Goal: Information Seeking & Learning: Check status

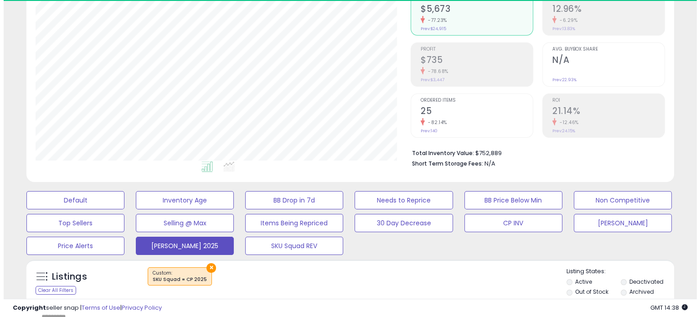
scroll to position [258, 0]
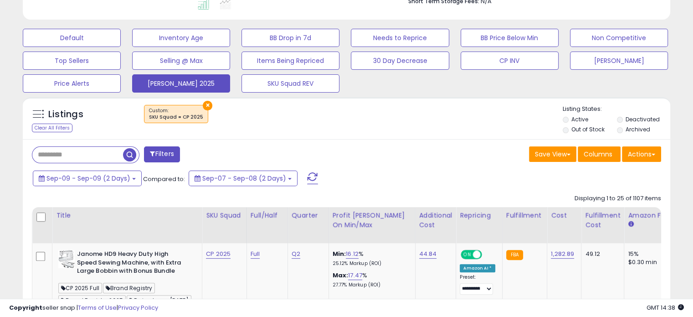
click at [86, 150] on input "text" at bounding box center [77, 155] width 91 height 16
type input "******"
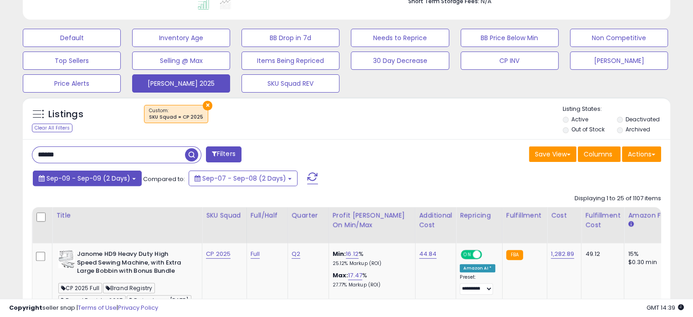
click at [133, 174] on button "Sep-09 - Sep-09 (2 Days)" at bounding box center [87, 177] width 109 height 15
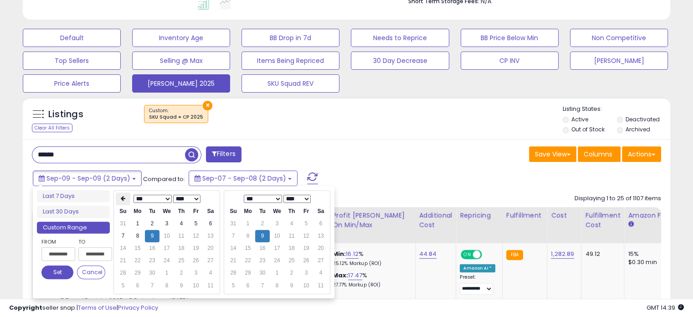
click at [127, 197] on th at bounding box center [123, 198] width 15 height 13
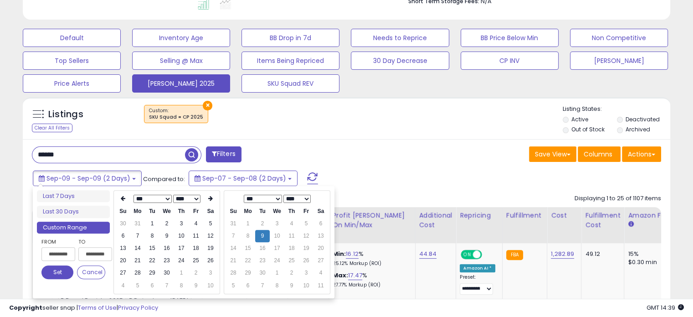
click at [127, 197] on th at bounding box center [123, 198] width 15 height 13
click at [117, 199] on th at bounding box center [123, 198] width 15 height 13
click at [126, 200] on th at bounding box center [123, 198] width 15 height 13
click at [169, 227] on td "1" at bounding box center [166, 223] width 15 height 12
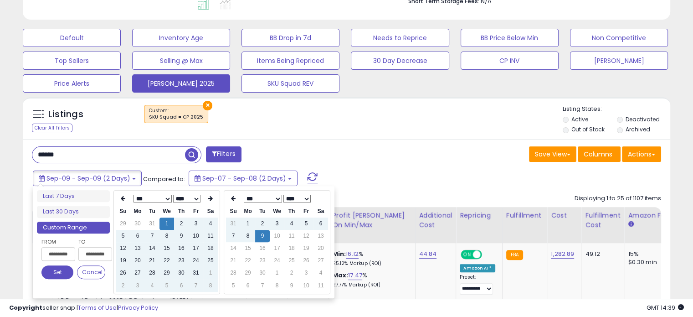
type input "**********"
click at [61, 273] on button "Set" at bounding box center [57, 272] width 32 height 14
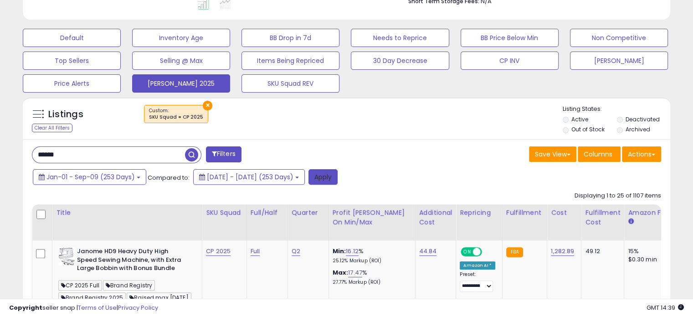
click at [338, 176] on button "Apply" at bounding box center [322, 176] width 29 height 15
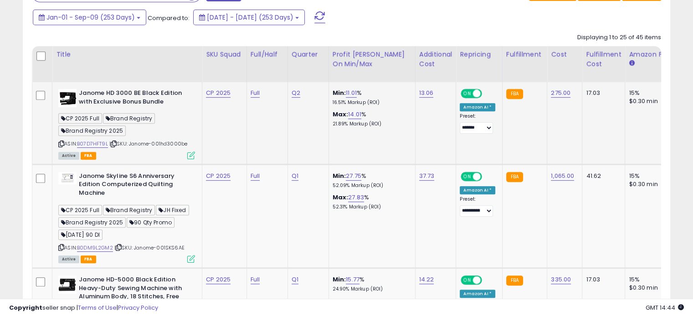
scroll to position [423, 0]
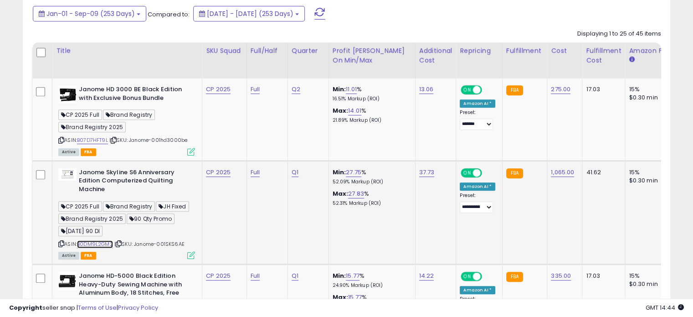
click at [99, 242] on link "B0DM9L2GM2" at bounding box center [95, 244] width 36 height 8
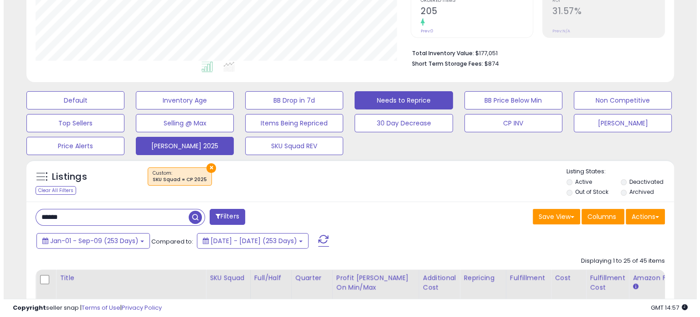
scroll to position [202, 0]
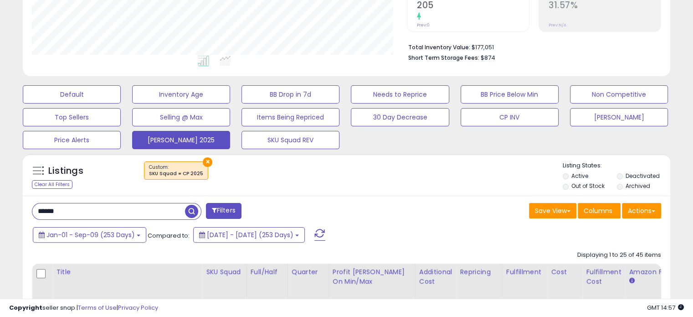
click at [221, 211] on button "Filters" at bounding box center [224, 211] width 36 height 16
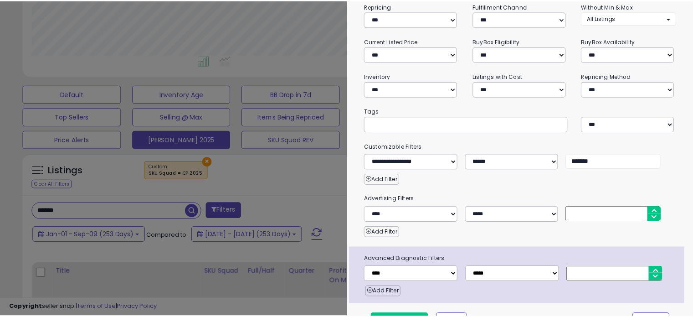
scroll to position [104, 0]
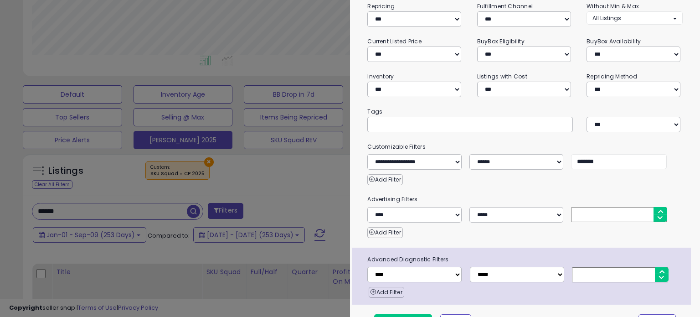
click at [326, 179] on div at bounding box center [350, 158] width 700 height 317
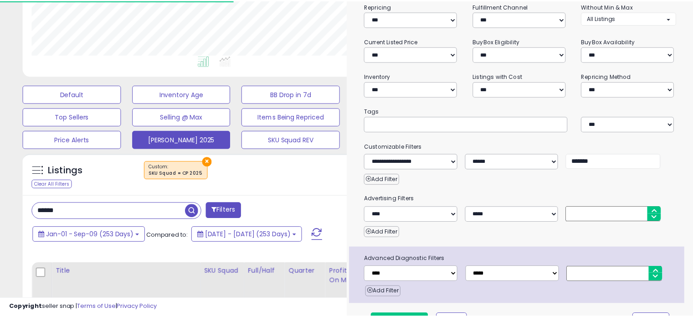
scroll to position [455305, 455117]
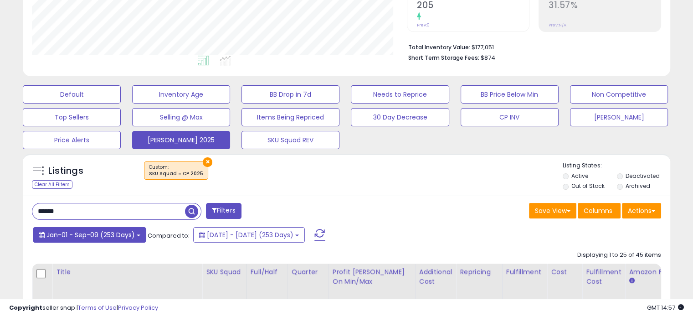
click at [133, 233] on span "Jan-01 - Sep-09 (253 Days)" at bounding box center [90, 234] width 88 height 9
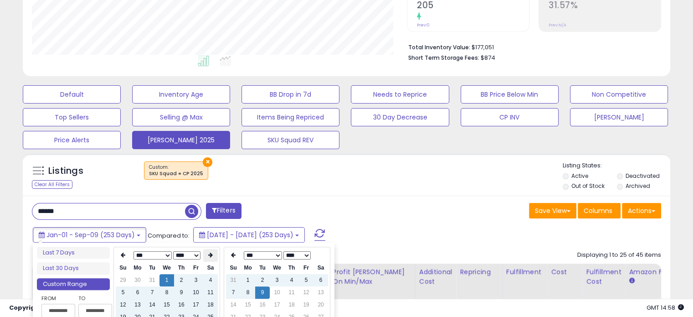
click at [215, 258] on th at bounding box center [210, 255] width 15 height 13
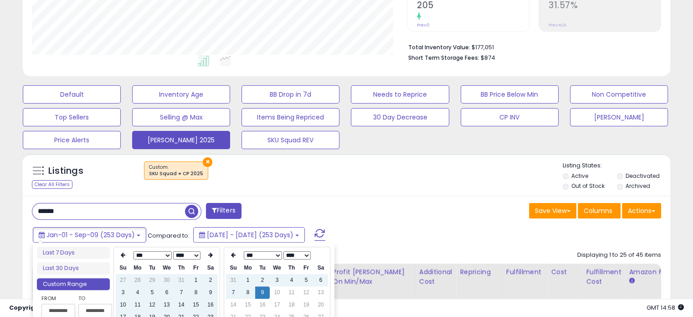
click at [215, 258] on th at bounding box center [210, 255] width 15 height 13
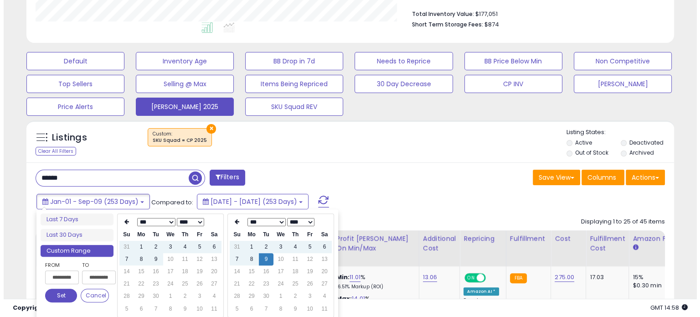
scroll to position [236, 0]
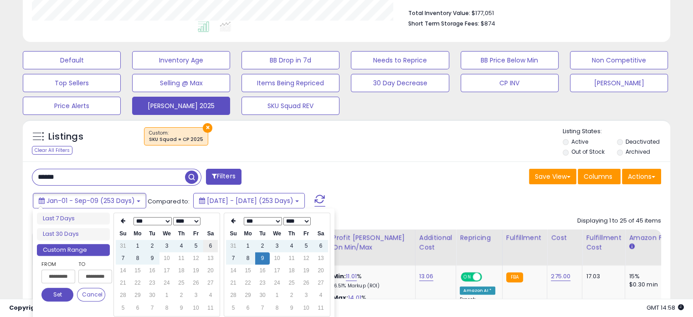
type input "**********"
click at [206, 243] on td "6" at bounding box center [210, 246] width 15 height 12
type input "**********"
click at [321, 242] on td "6" at bounding box center [320, 246] width 15 height 12
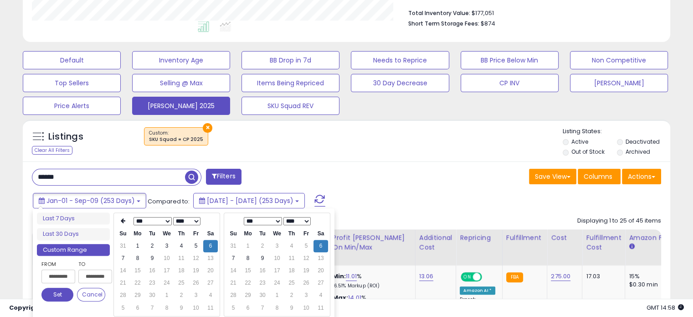
click at [56, 294] on button "Set" at bounding box center [57, 294] width 32 height 14
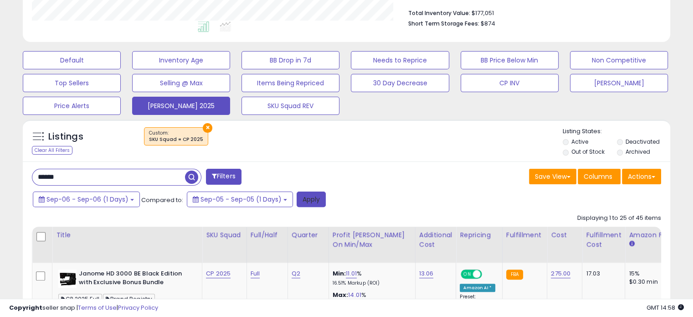
click at [317, 196] on button "Apply" at bounding box center [311, 198] width 29 height 15
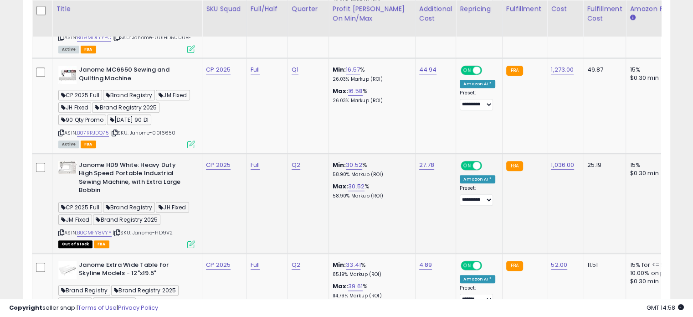
scroll to position [0, 0]
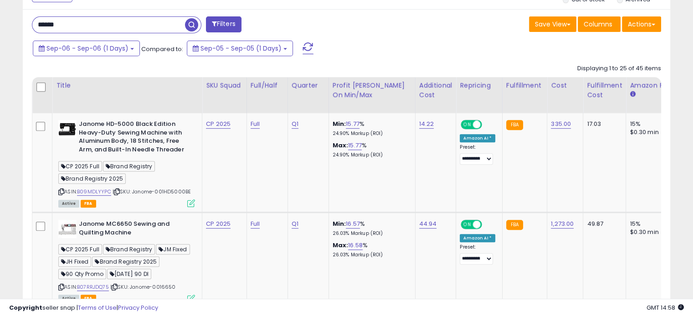
click at [92, 31] on input "******" at bounding box center [108, 25] width 153 height 16
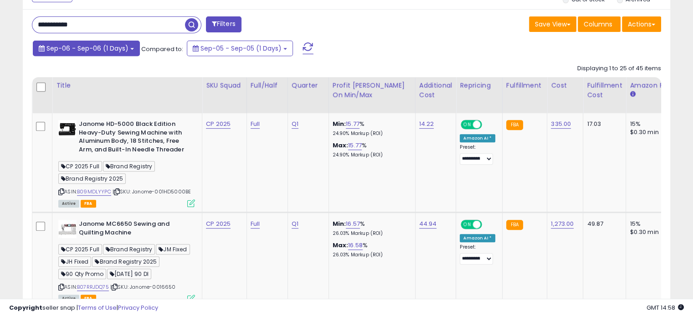
type input "**********"
click at [129, 46] on button "Sep-06 - Sep-06 (1 Days)" at bounding box center [86, 48] width 107 height 15
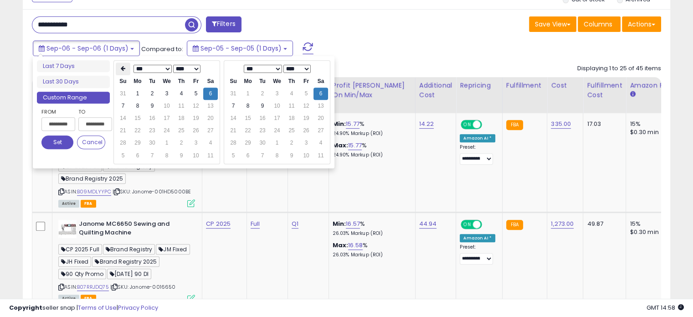
click at [117, 70] on th at bounding box center [123, 68] width 15 height 13
click at [117, 69] on th at bounding box center [123, 68] width 15 height 13
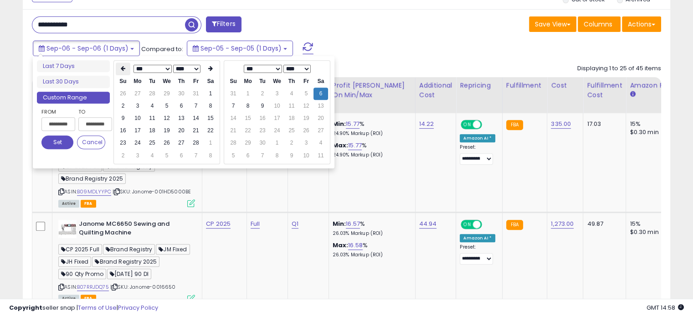
click at [123, 72] on th at bounding box center [123, 68] width 15 height 13
click at [164, 93] on td "1" at bounding box center [166, 93] width 15 height 12
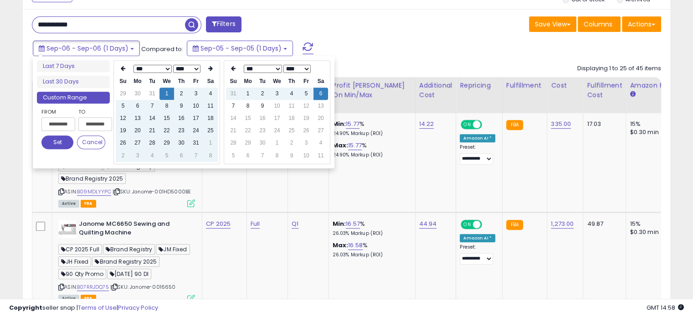
type input "**********"
click at [61, 142] on button "Set" at bounding box center [57, 142] width 32 height 14
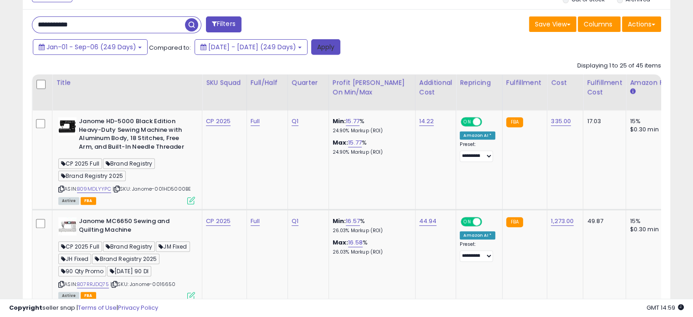
click at [340, 46] on button "Apply" at bounding box center [325, 46] width 29 height 15
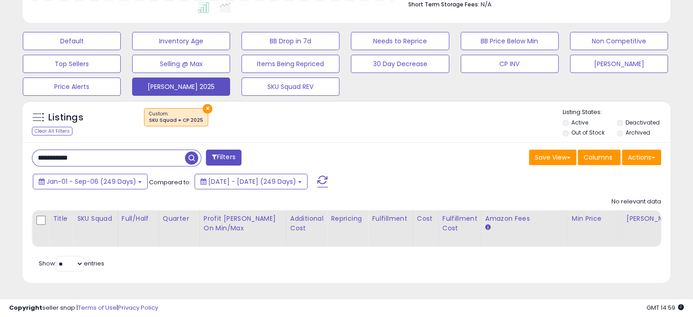
click at [111, 150] on input "**********" at bounding box center [108, 158] width 153 height 16
click at [194, 151] on span "button" at bounding box center [191, 157] width 13 height 13
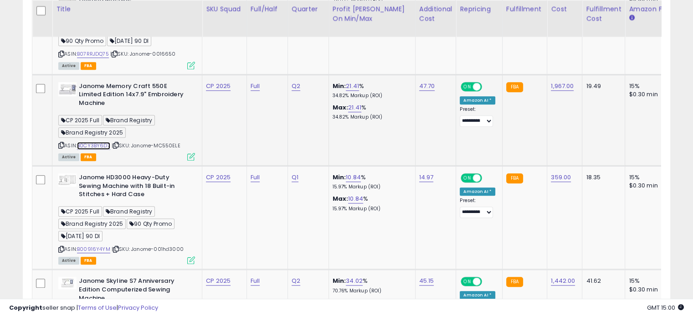
click at [89, 142] on link "B0CY3BY6D7" at bounding box center [93, 146] width 33 height 8
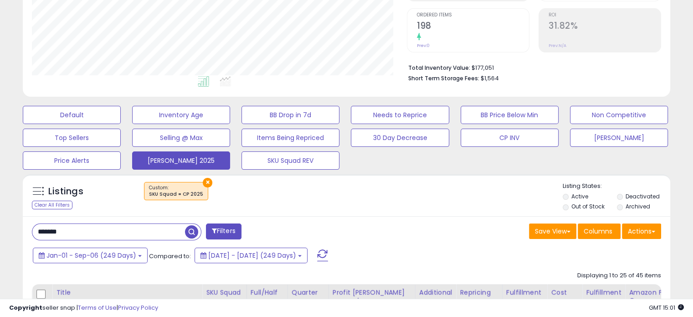
click at [101, 230] on input "*******" at bounding box center [108, 232] width 153 height 16
type input "******"
click at [190, 228] on span "button" at bounding box center [191, 231] width 13 height 13
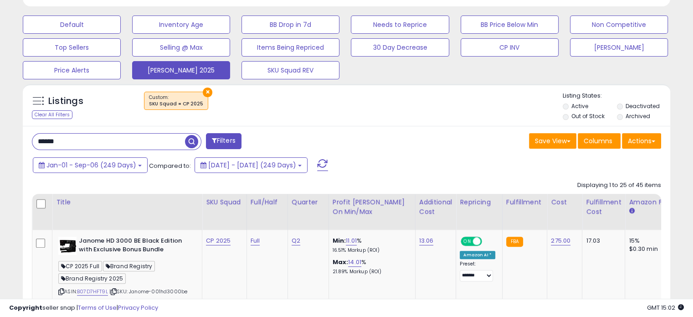
scroll to position [272, 0]
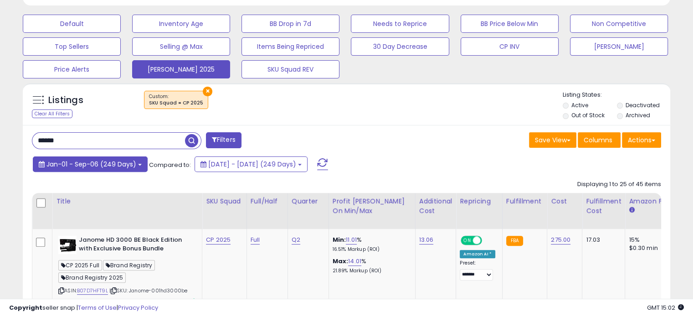
click at [131, 165] on span "Jan-01 - Sep-06 (249 Days)" at bounding box center [91, 163] width 90 height 9
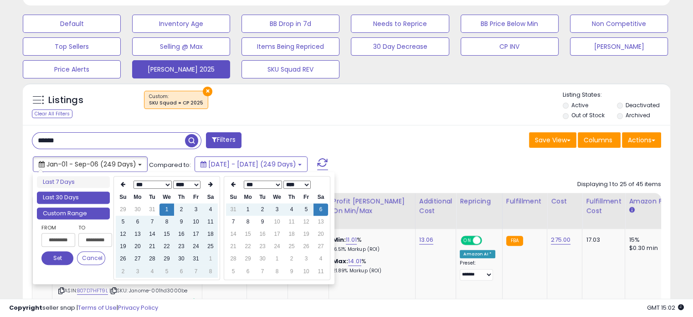
type input "**********"
click at [102, 194] on li "Last 30 Days" at bounding box center [73, 197] width 73 height 12
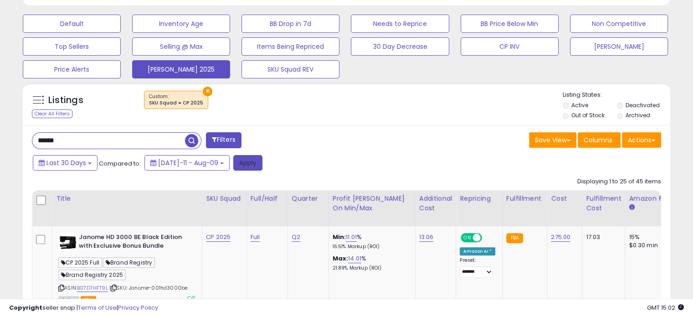
click at [244, 160] on button "Apply" at bounding box center [247, 162] width 29 height 15
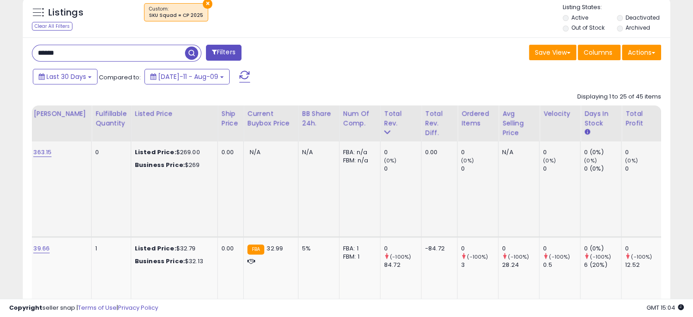
scroll to position [0, 743]
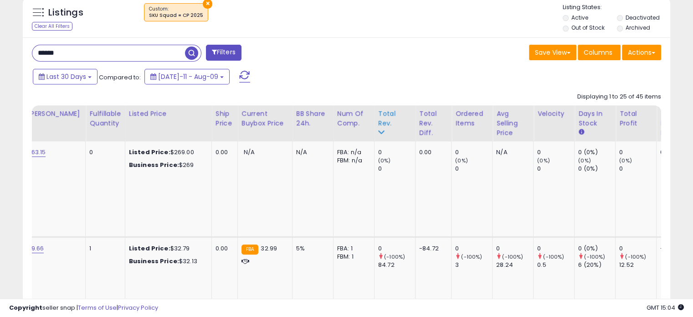
click at [378, 116] on div "Total Rev." at bounding box center [394, 118] width 33 height 19
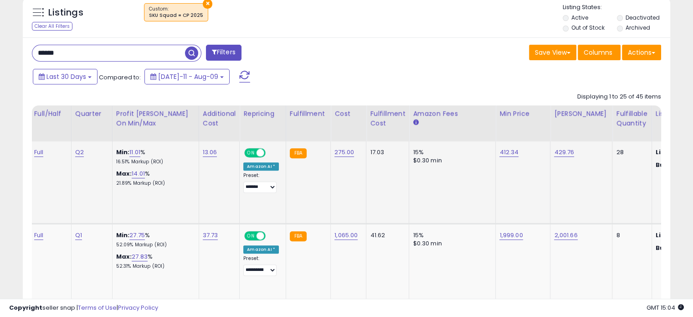
scroll to position [0, 216]
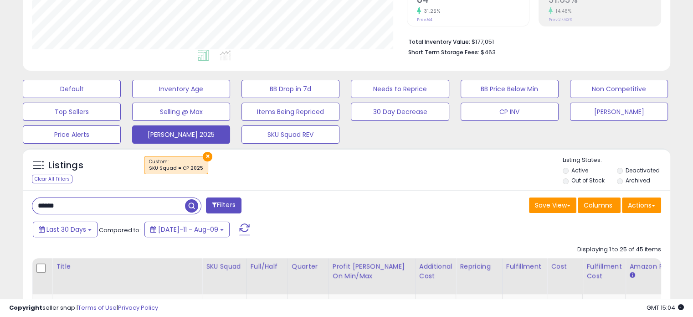
click at [87, 209] on input "******" at bounding box center [108, 206] width 153 height 16
click at [190, 206] on span "button" at bounding box center [191, 205] width 13 height 13
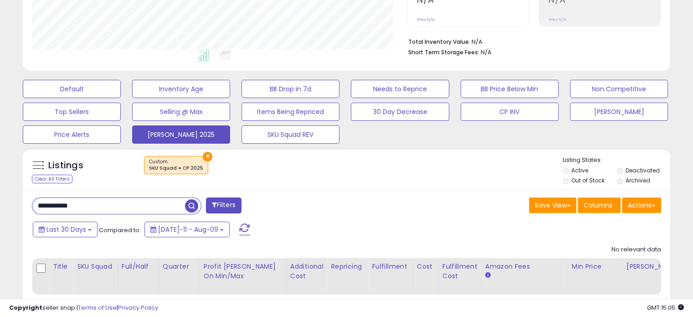
click at [101, 210] on input "**********" at bounding box center [108, 206] width 153 height 16
paste input "text"
type input "**********"
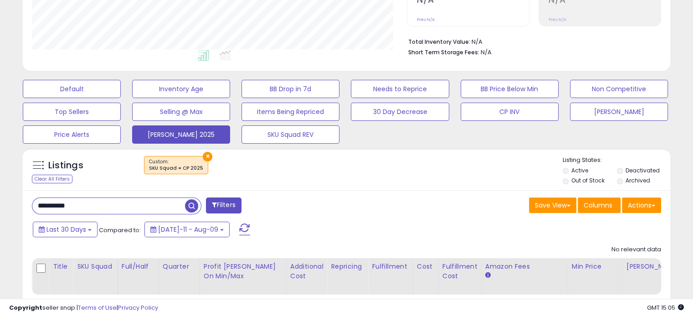
click at [193, 205] on span "button" at bounding box center [191, 205] width 13 height 13
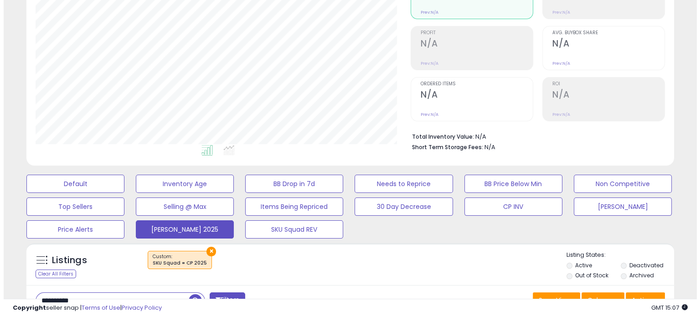
scroll to position [261, 0]
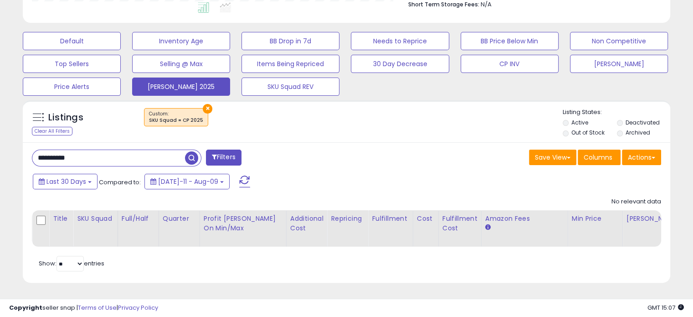
click at [203, 104] on button "×" at bounding box center [208, 109] width 10 height 10
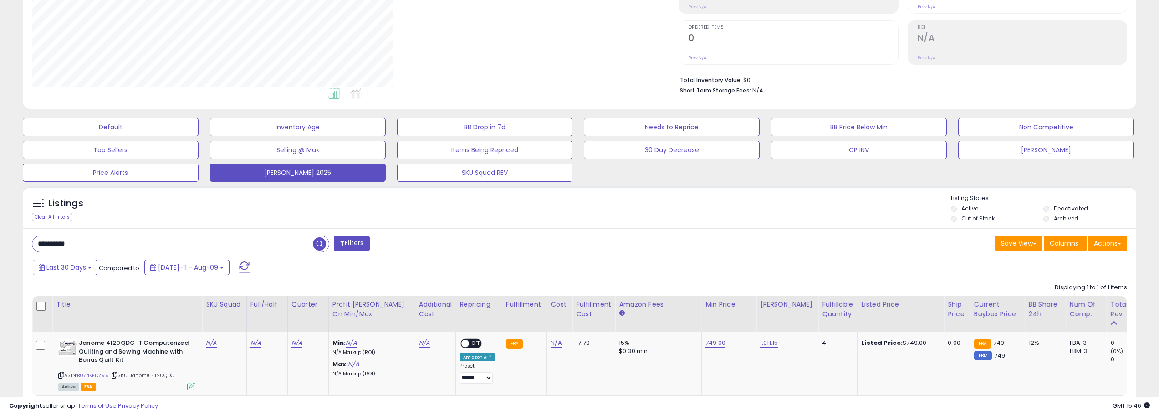
scroll to position [187, 647]
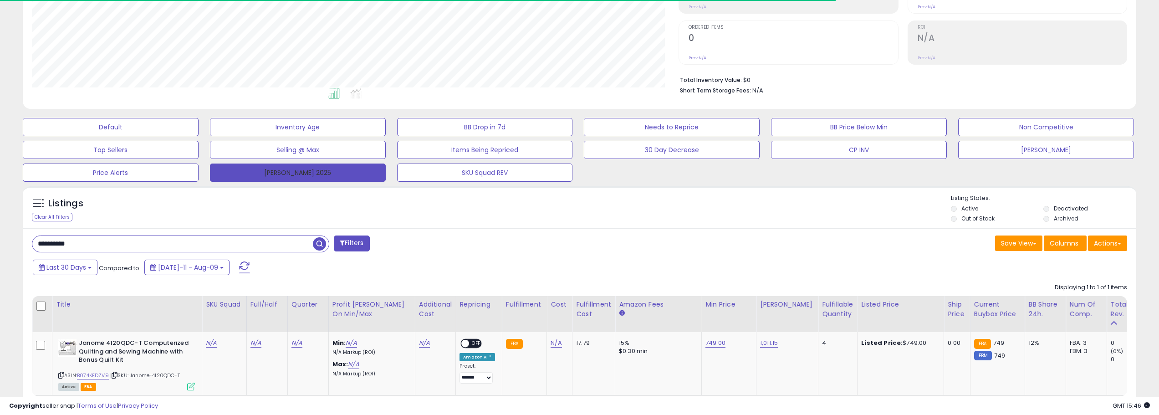
click at [262, 171] on button "[PERSON_NAME] 2025" at bounding box center [298, 173] width 176 height 18
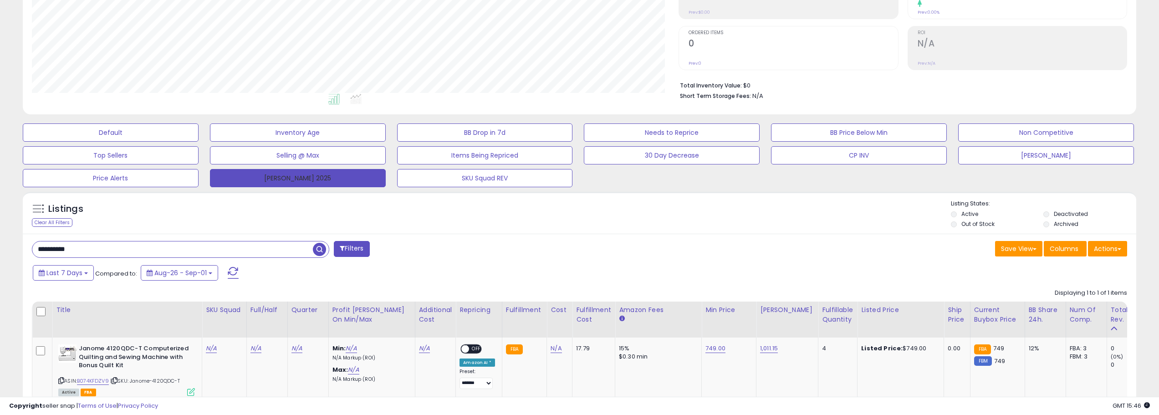
click at [316, 186] on button "[PERSON_NAME] 2025" at bounding box center [298, 178] width 176 height 18
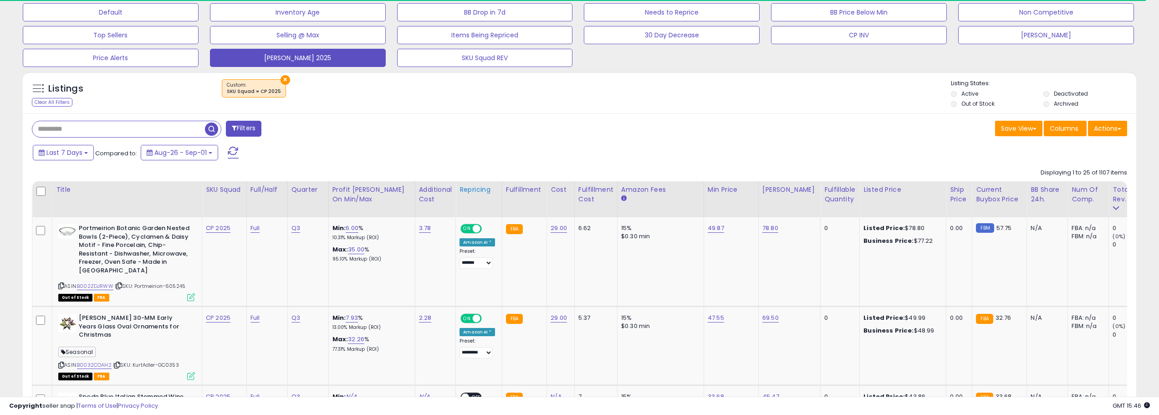
scroll to position [300, 0]
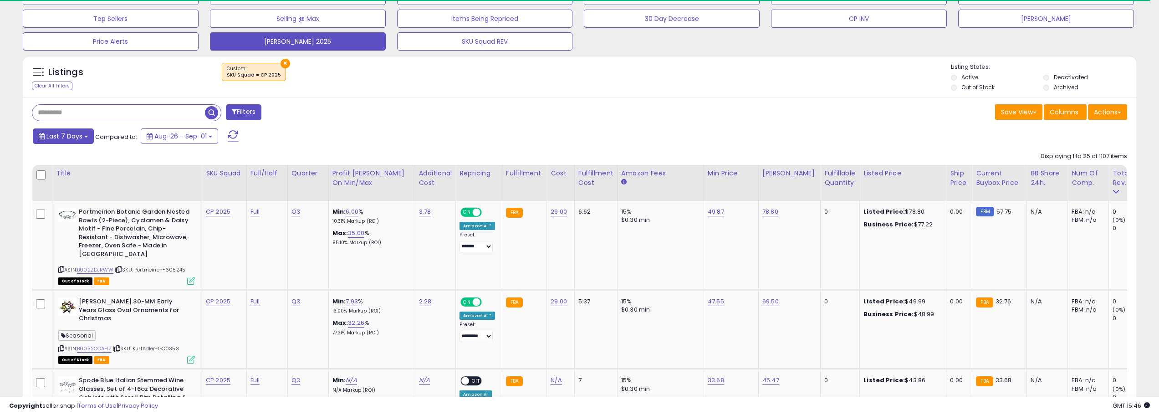
click at [87, 137] on button "Last 7 Days" at bounding box center [63, 135] width 61 height 15
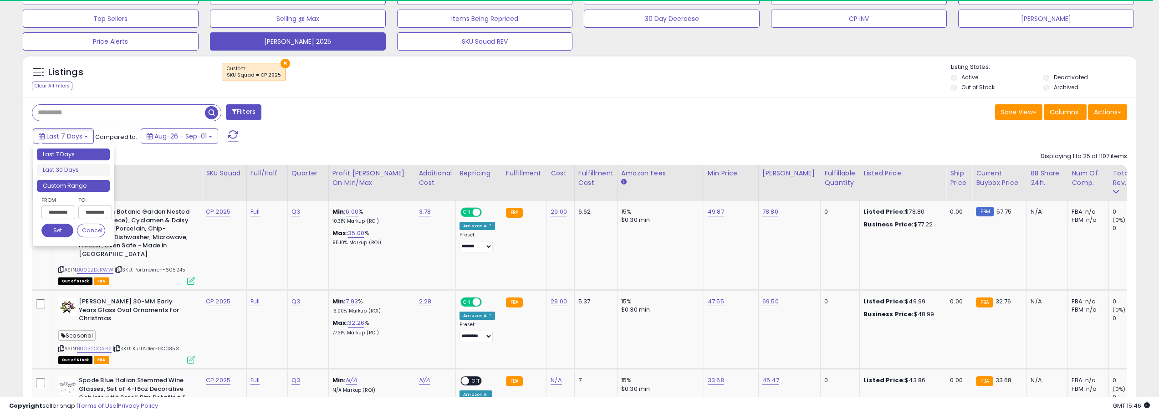
click at [96, 186] on li "Custom Range" at bounding box center [73, 186] width 73 height 12
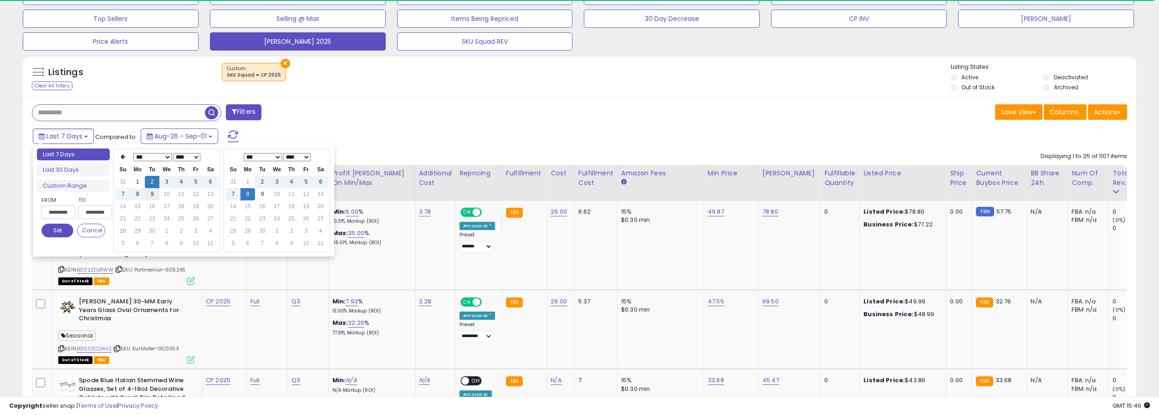
type input "**********"
click at [152, 192] on td "9" at bounding box center [152, 194] width 15 height 12
type input "**********"
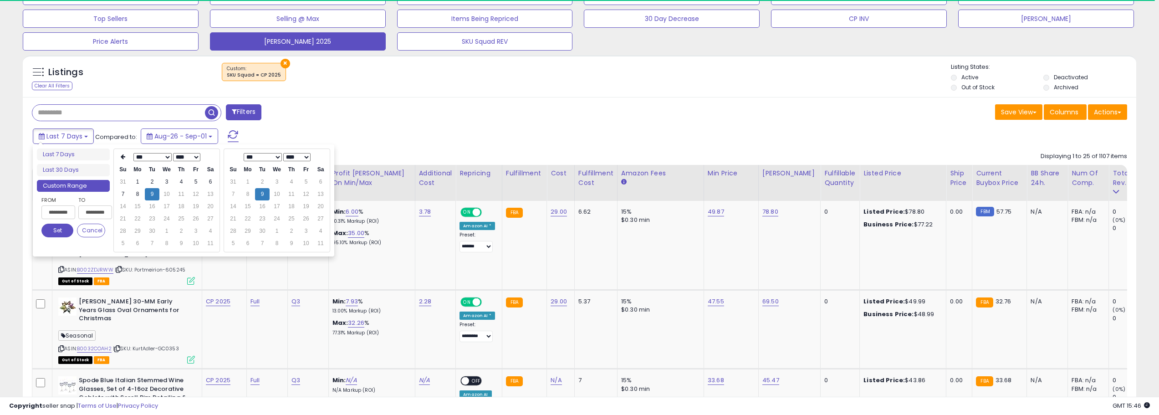
type input "**********"
click at [61, 225] on button "Set" at bounding box center [57, 231] width 32 height 14
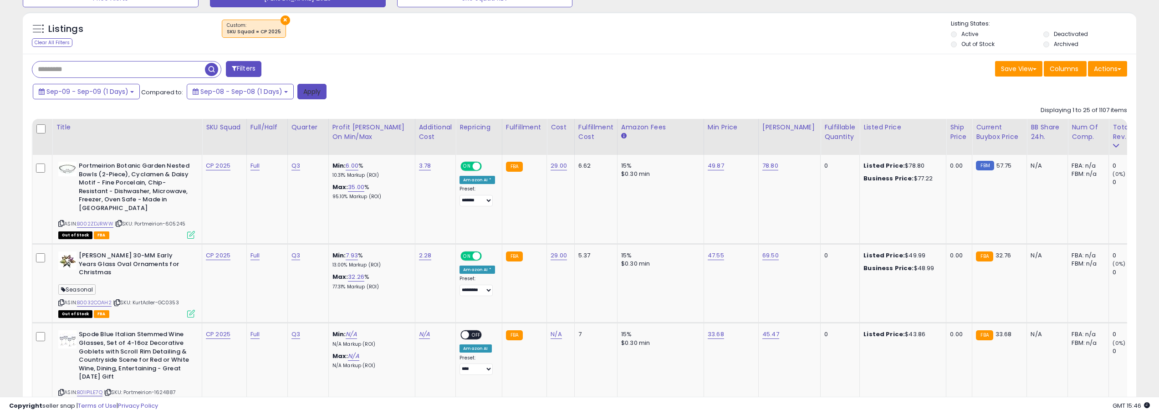
scroll to position [187, 647]
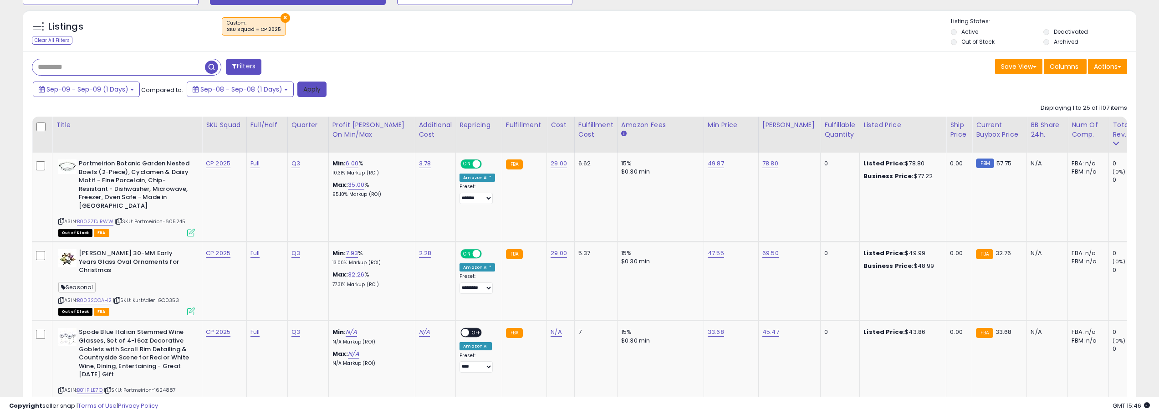
click at [313, 92] on button "Apply" at bounding box center [311, 89] width 29 height 15
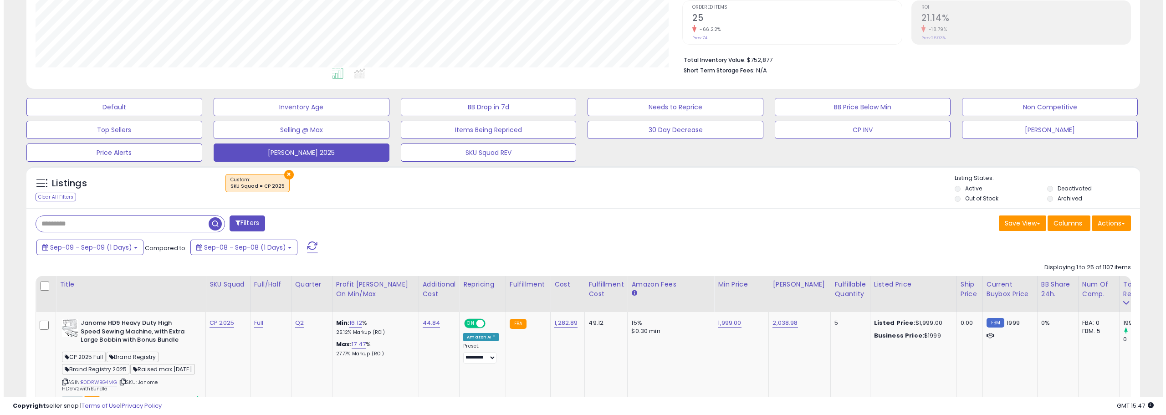
scroll to position [173, 0]
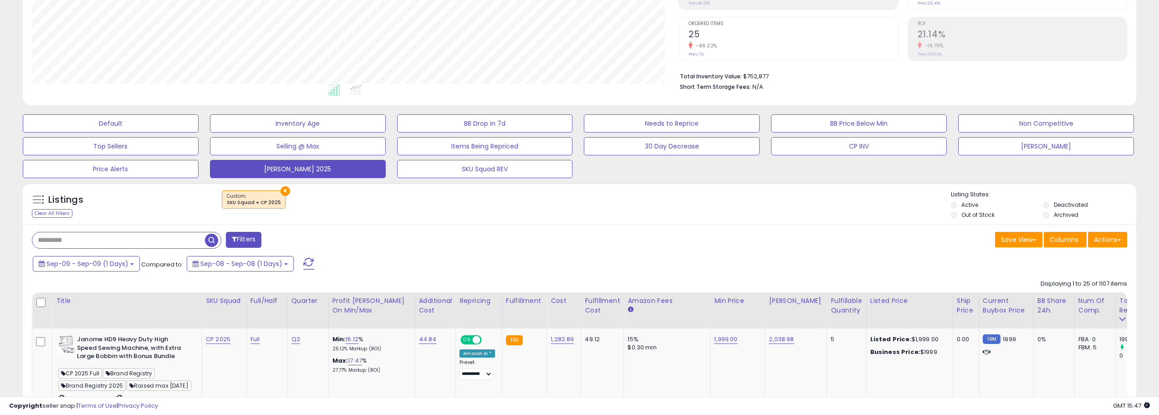
click at [307, 260] on span at bounding box center [308, 264] width 11 height 12
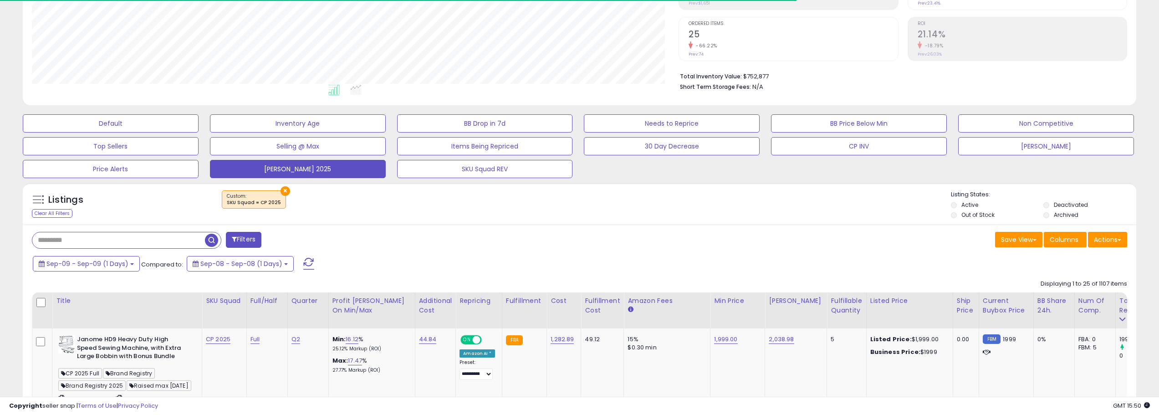
click at [306, 260] on span at bounding box center [308, 264] width 11 height 12
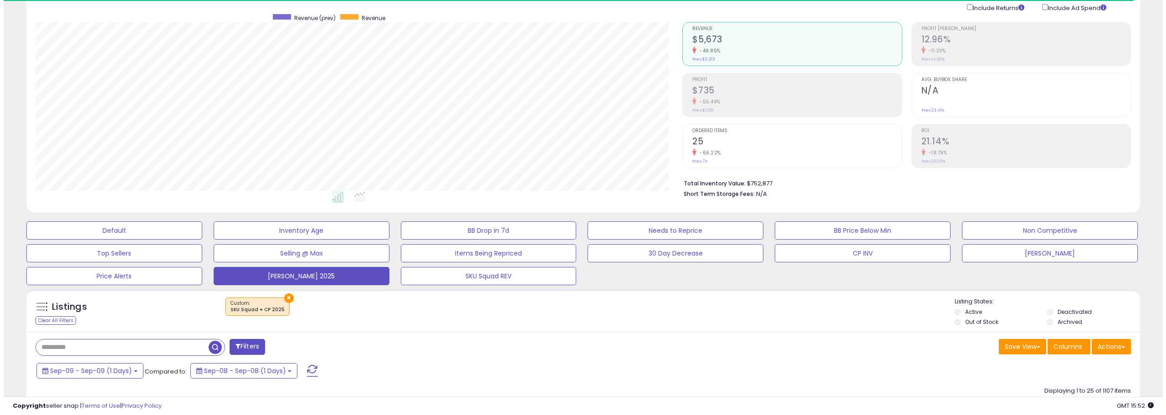
scroll to position [82, 0]
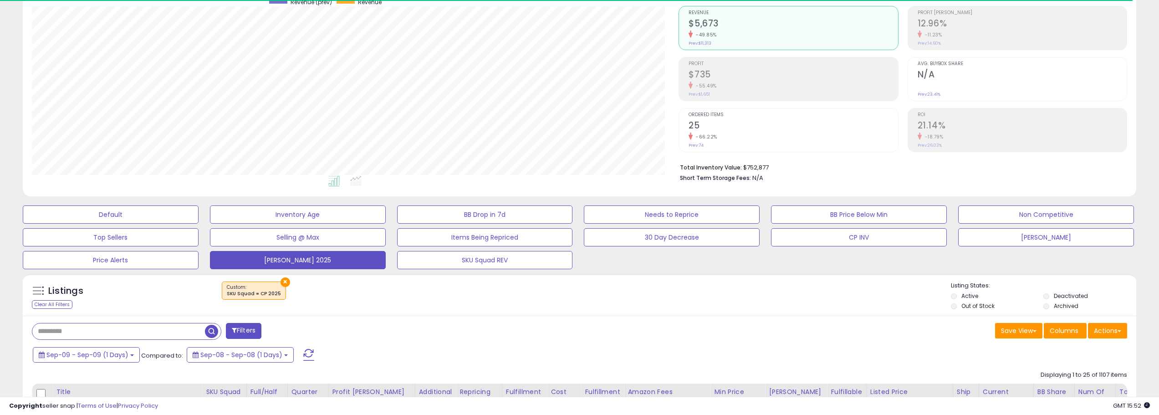
click at [304, 316] on span at bounding box center [308, 355] width 11 height 12
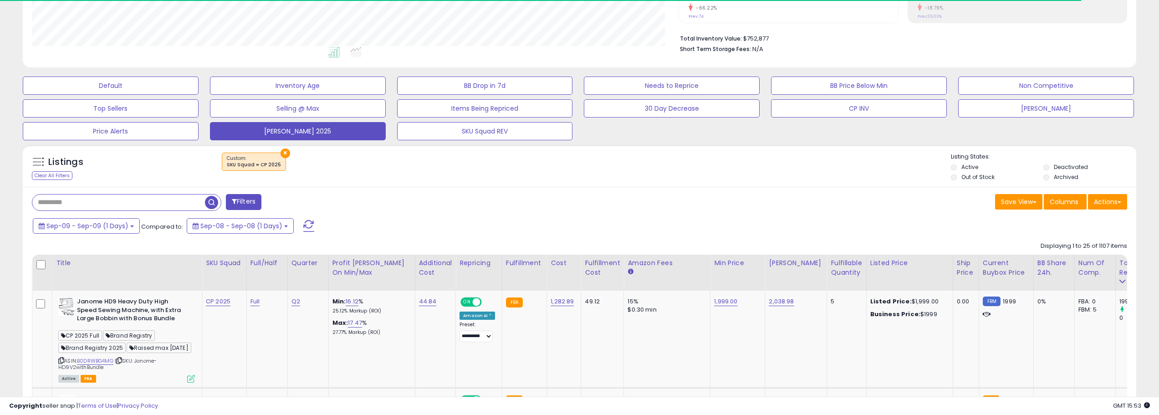
scroll to position [218, 0]
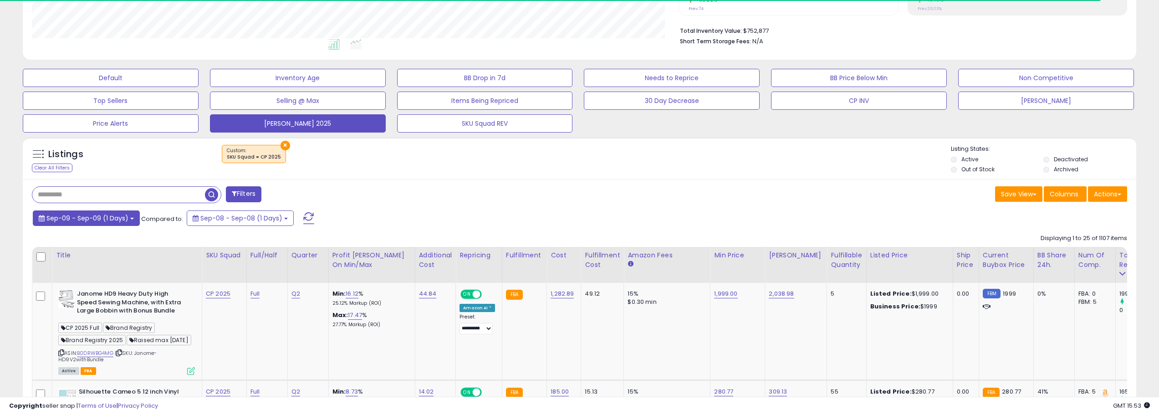
click at [133, 223] on button "Sep-09 - Sep-09 (1 Days)" at bounding box center [86, 217] width 107 height 15
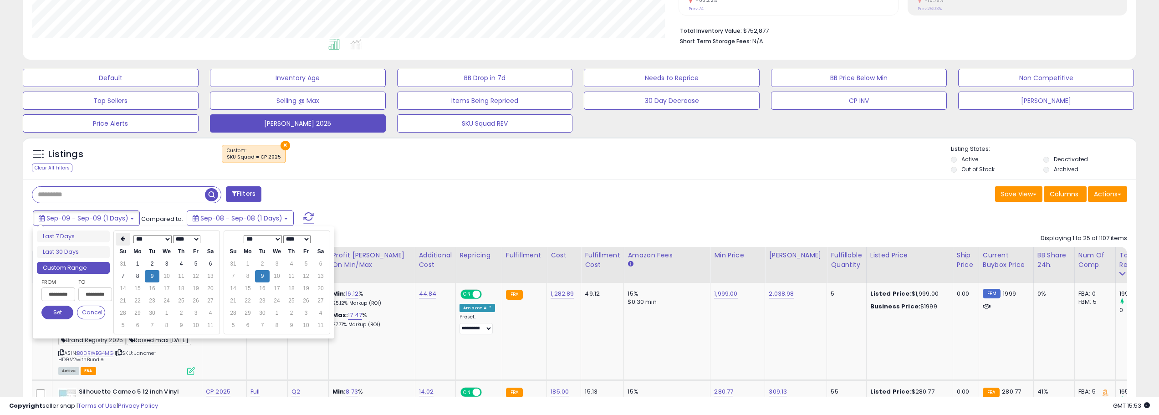
click at [127, 241] on th at bounding box center [123, 239] width 15 height 13
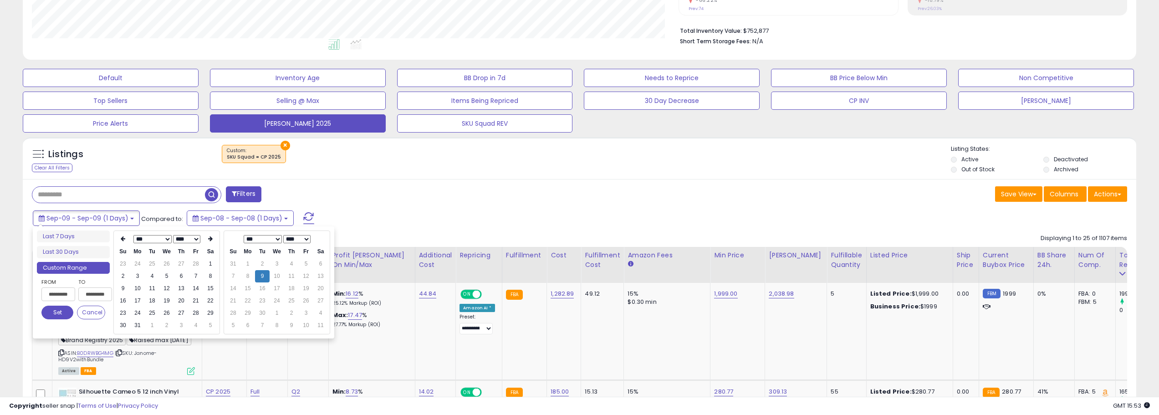
click at [127, 241] on th at bounding box center [123, 239] width 15 height 13
click at [167, 263] on td "1" at bounding box center [166, 264] width 15 height 12
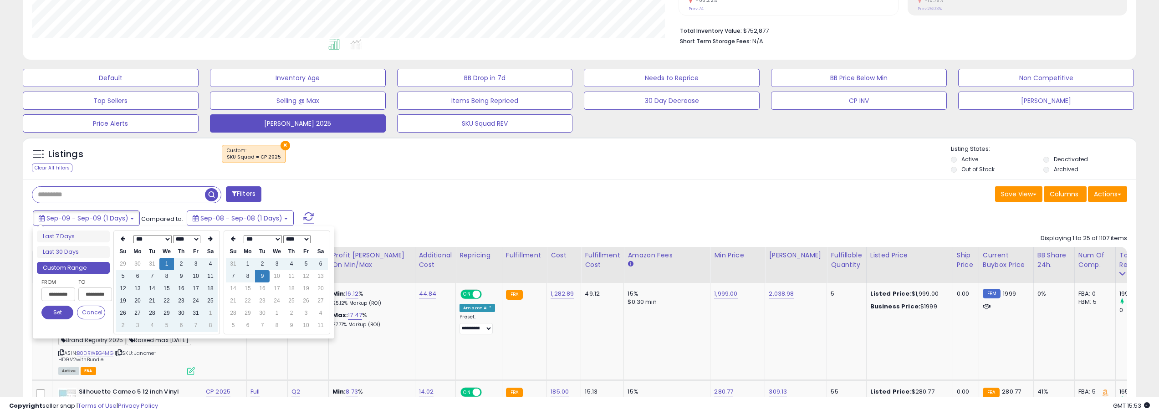
type input "**********"
click at [336, 189] on div "Filters" at bounding box center [302, 195] width 555 height 18
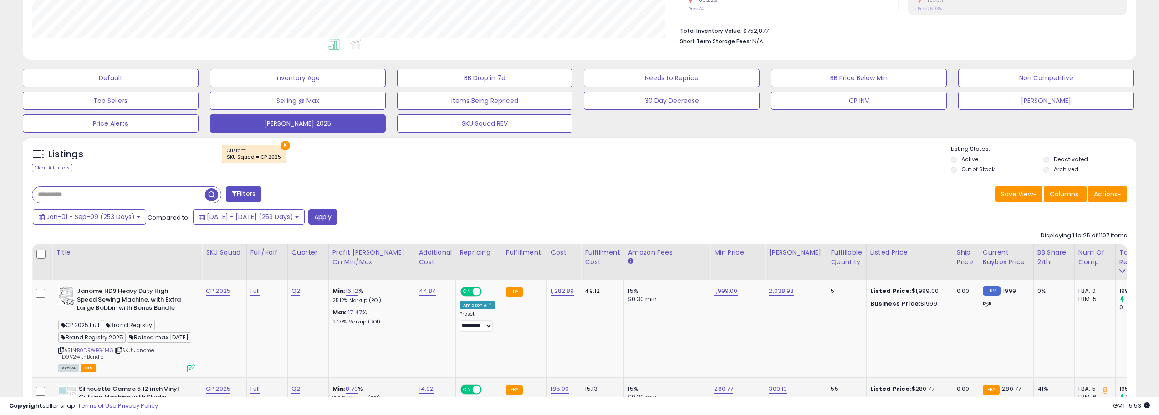
scroll to position [309, 0]
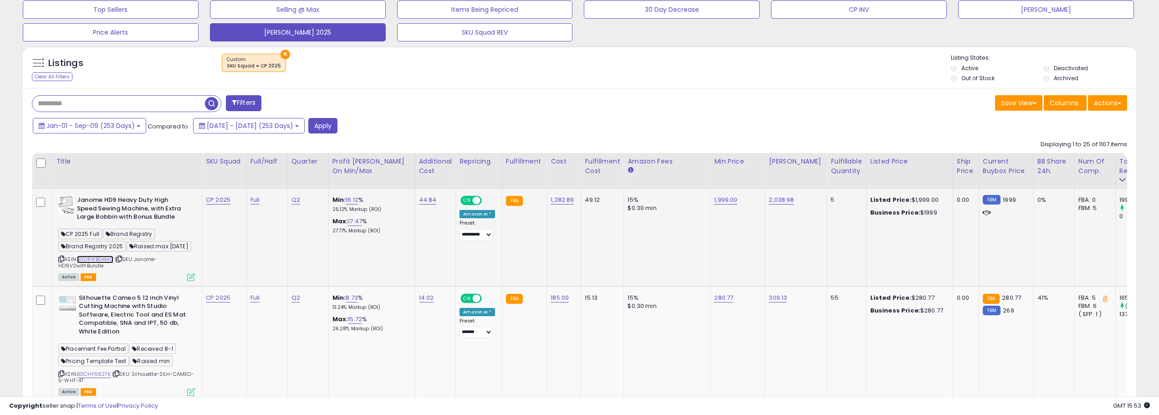
click at [108, 260] on link "B0DRWBG4MG" at bounding box center [95, 260] width 36 height 8
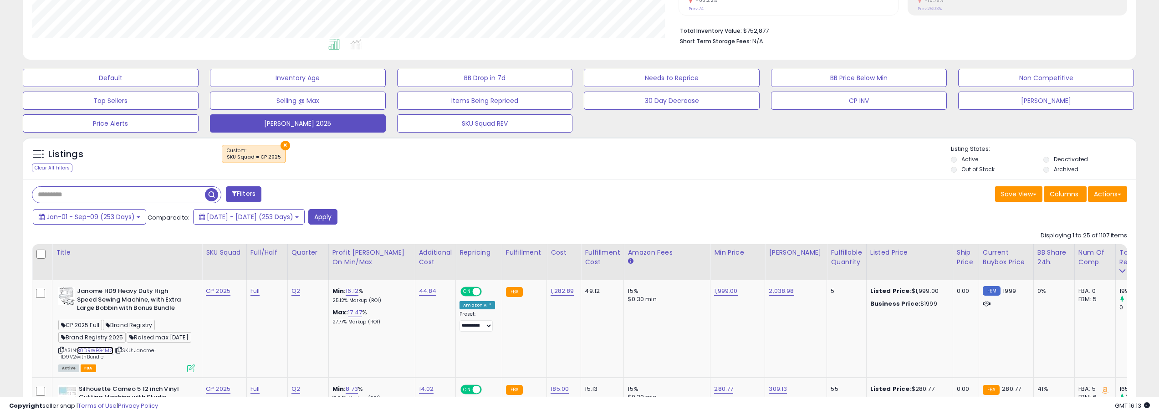
scroll to position [173, 0]
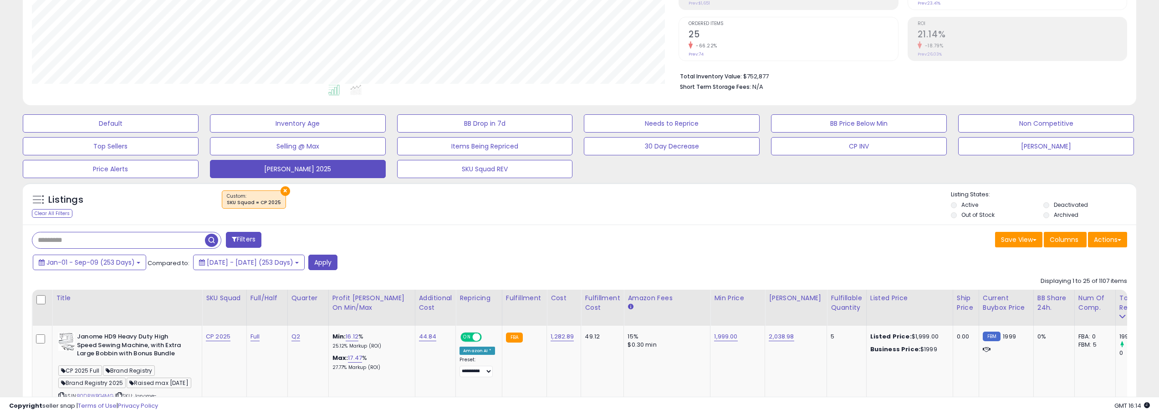
click at [444, 241] on div "Filters" at bounding box center [302, 241] width 555 height 18
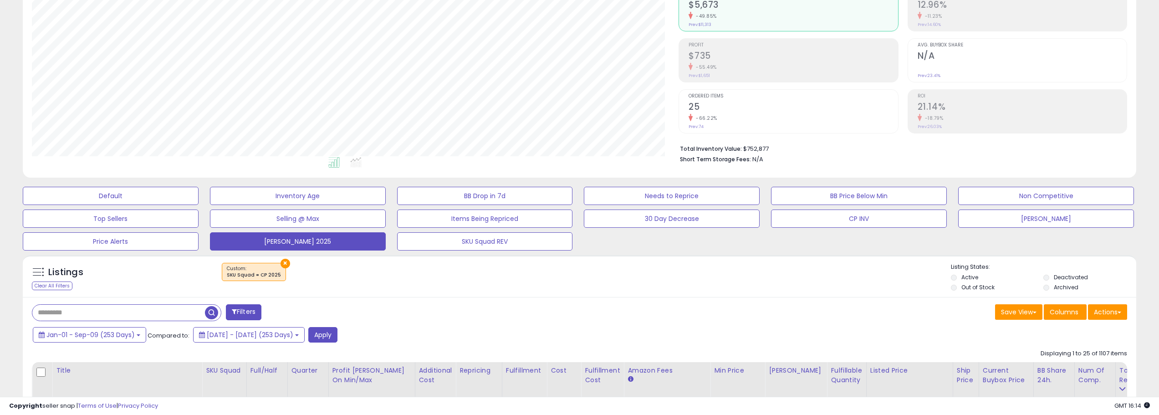
scroll to position [127, 0]
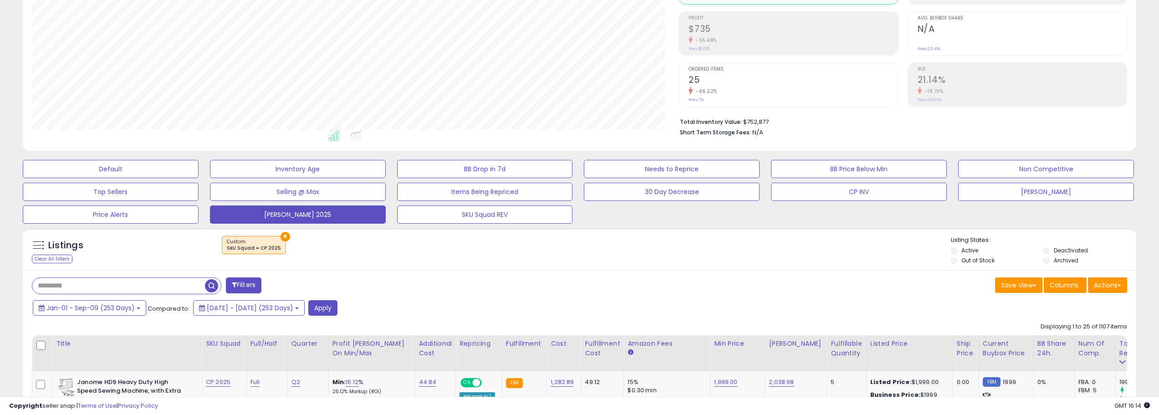
click at [315, 286] on div "Filters" at bounding box center [302, 286] width 555 height 18
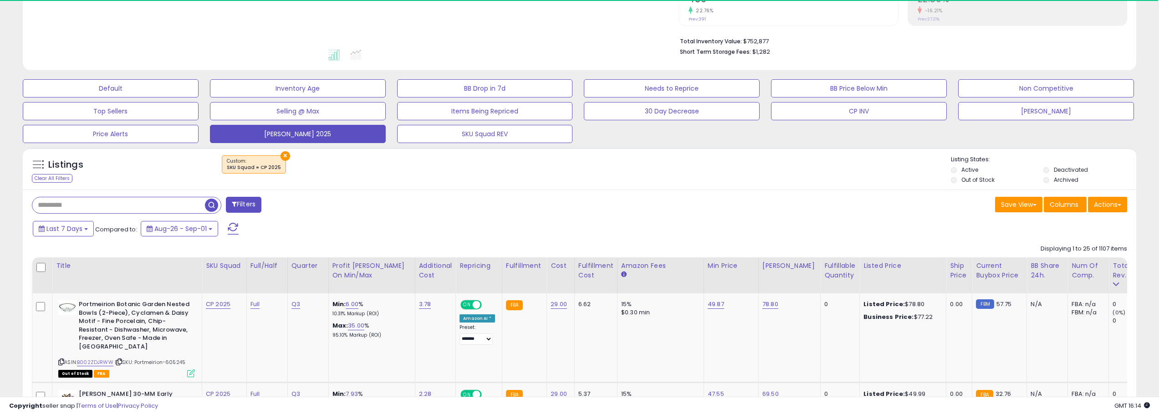
scroll to position [218, 0]
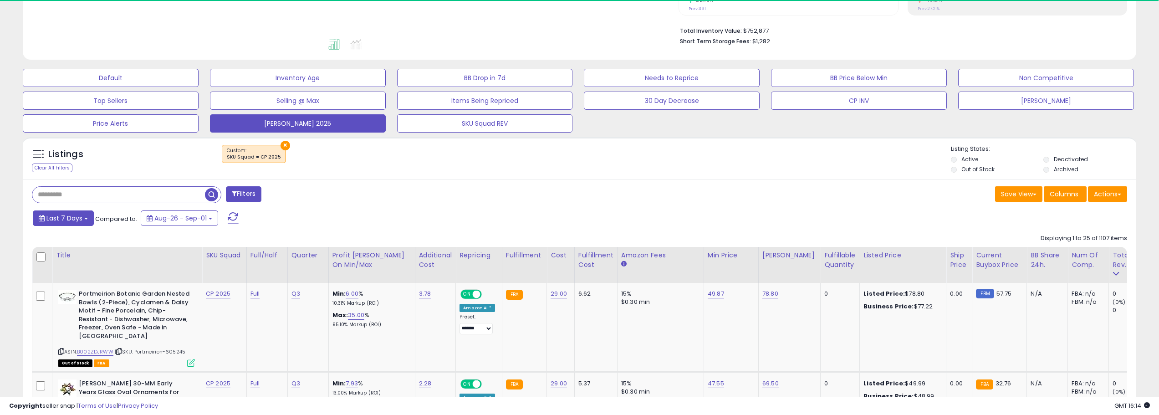
click at [86, 218] on b at bounding box center [86, 219] width 4 height 2
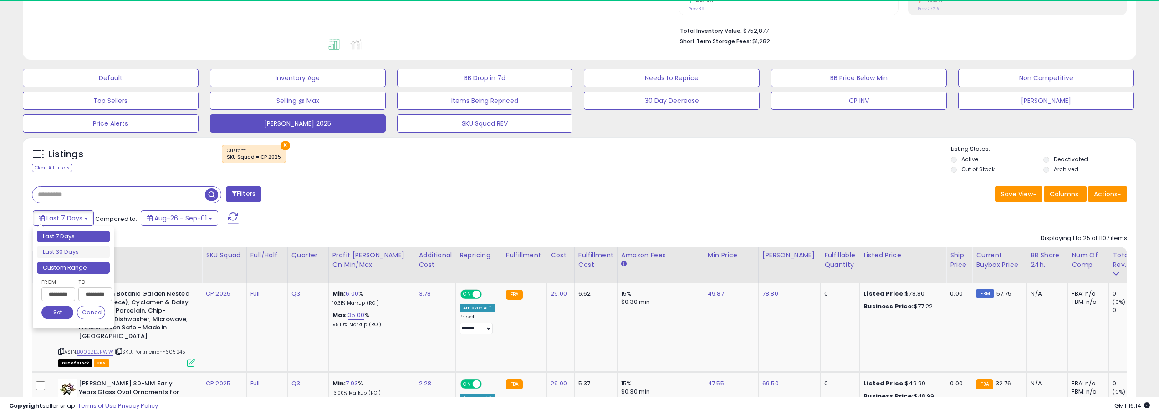
click at [87, 265] on li "Custom Range" at bounding box center [73, 268] width 73 height 12
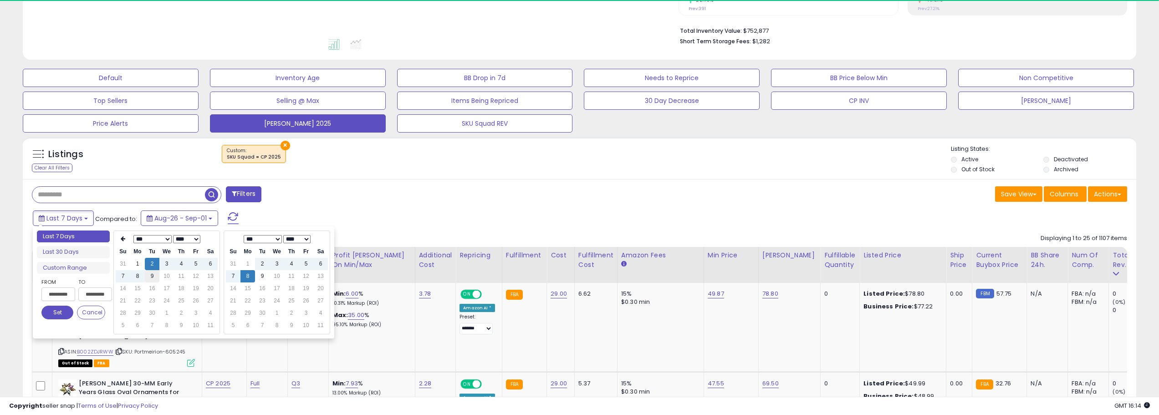
type input "**********"
click at [148, 277] on td "9" at bounding box center [152, 276] width 15 height 12
type input "**********"
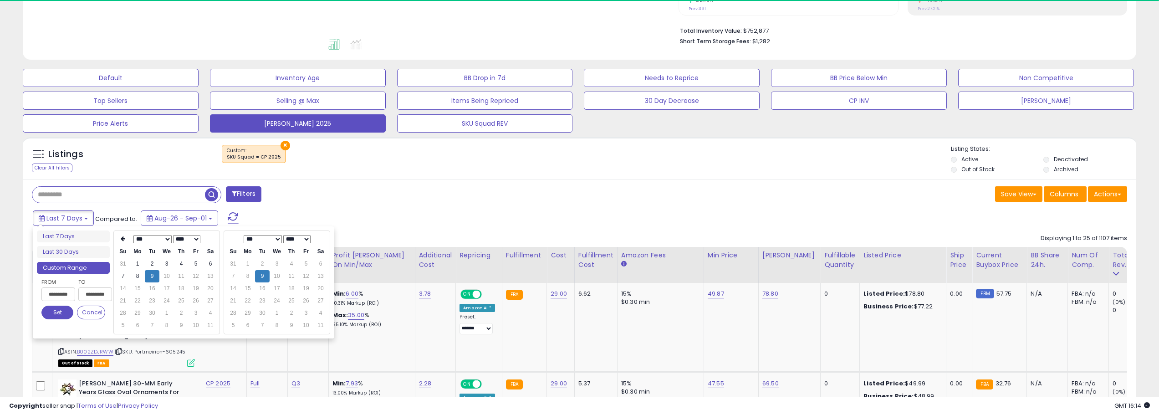
type input "**********"
click at [67, 319] on button "Set" at bounding box center [57, 313] width 32 height 14
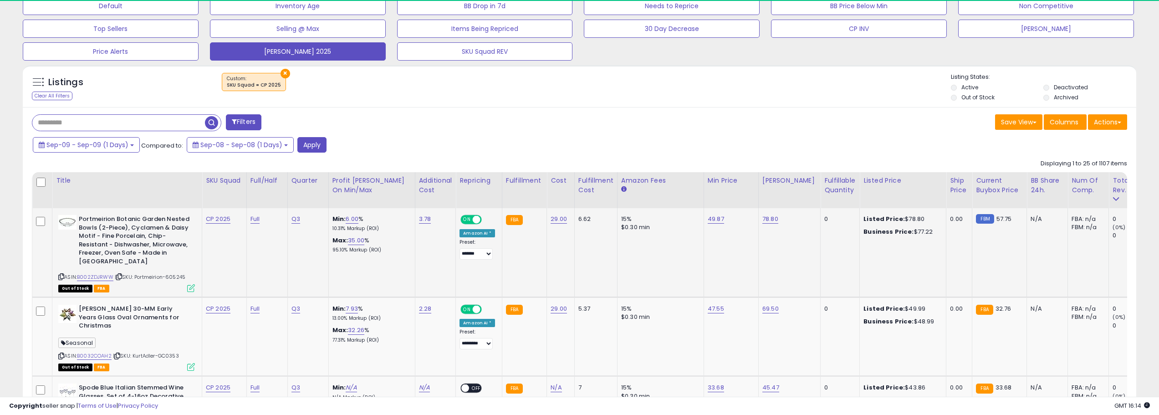
scroll to position [309, 0]
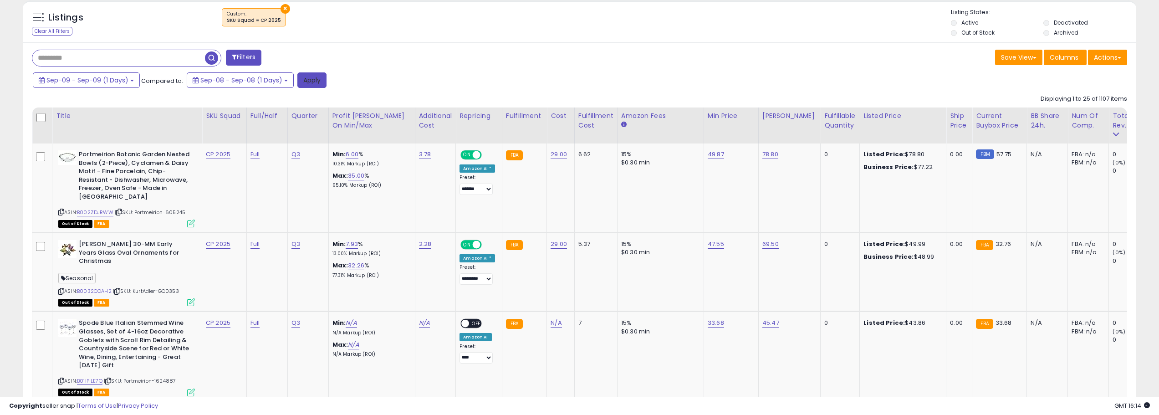
click at [314, 82] on button "Apply" at bounding box center [311, 79] width 29 height 15
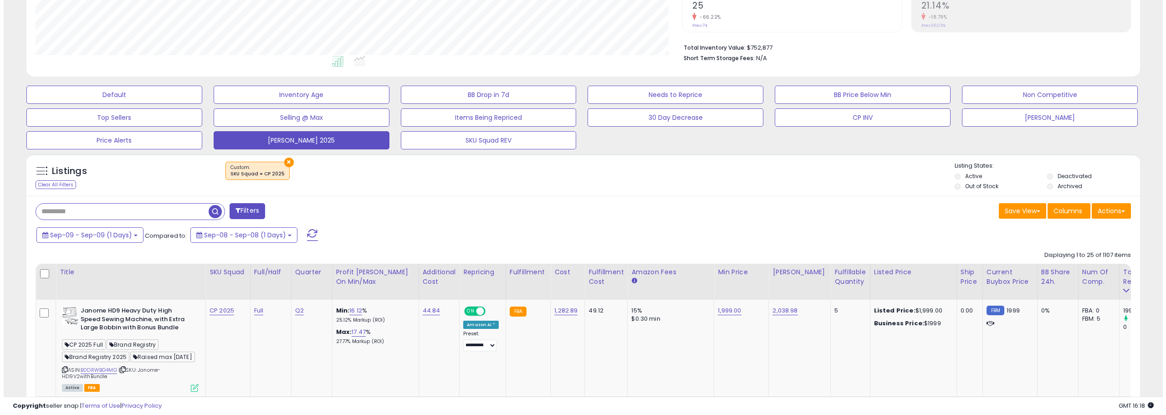
scroll to position [173, 0]
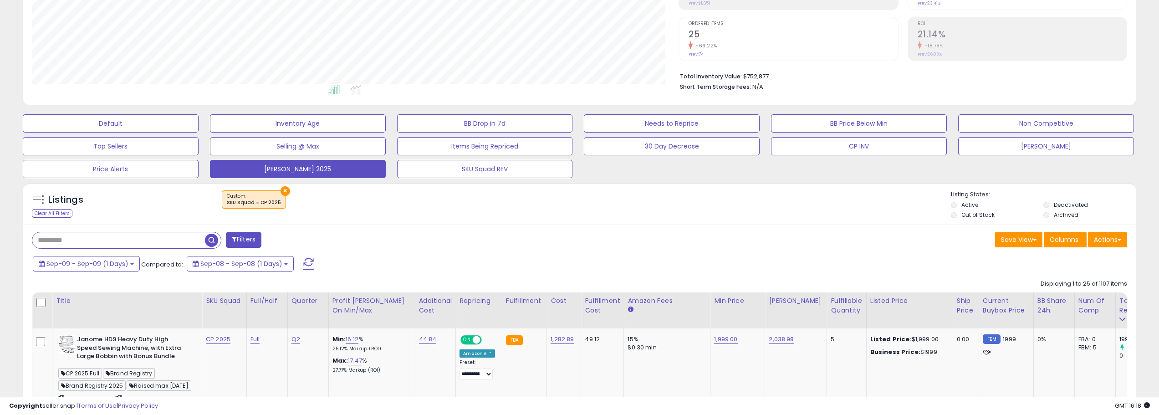
click at [309, 261] on span at bounding box center [308, 264] width 11 height 12
click at [317, 273] on div "Sep-09 - Sep-09 (1 Days) Compared to: Sep-08 - Sep-08 (1 Days)" at bounding box center [442, 265] width 822 height 20
click at [305, 265] on span at bounding box center [308, 264] width 11 height 12
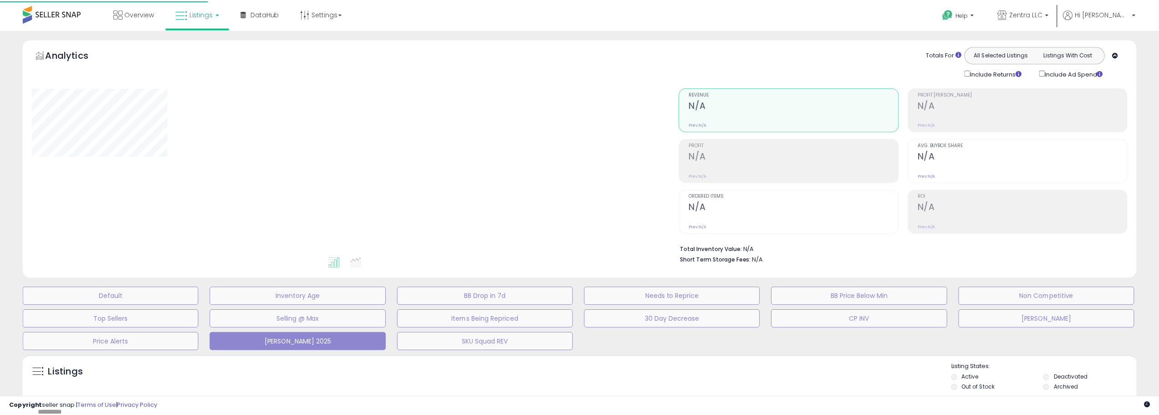
scroll to position [173, 0]
